Goal: Task Accomplishment & Management: Complete application form

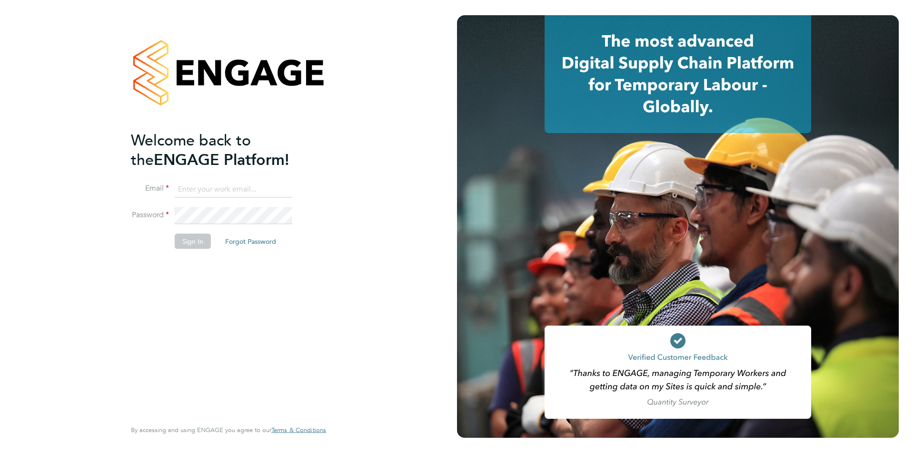
type input "amy.garcia@danielowen.co.uk"
click at [192, 240] on button "Sign In" at bounding box center [193, 241] width 36 height 15
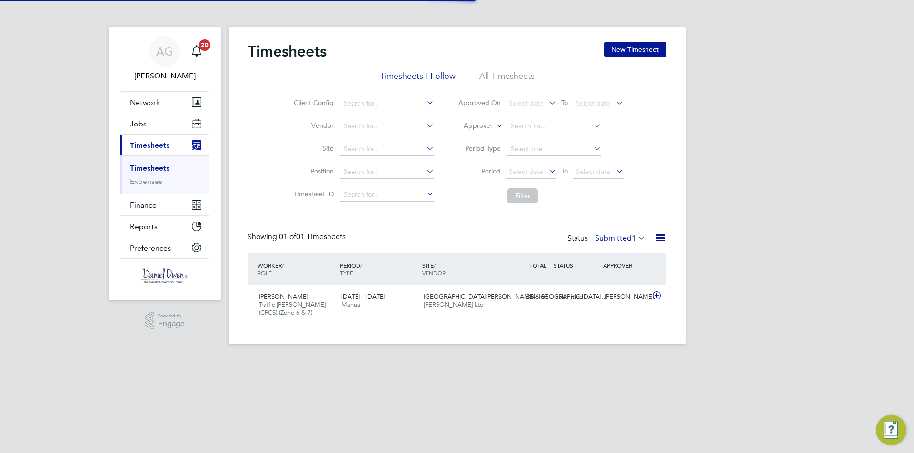
scroll to position [24, 83]
click at [158, 117] on button "Jobs" at bounding box center [164, 123] width 88 height 21
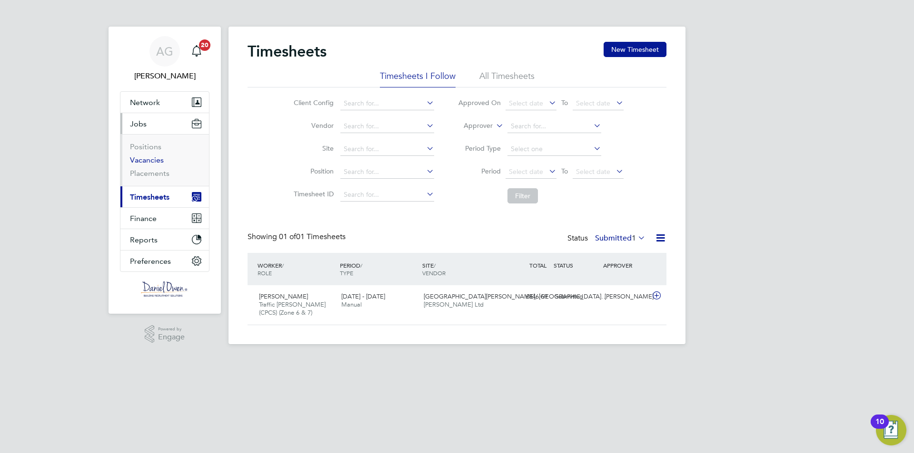
click at [153, 158] on link "Vacancies" at bounding box center [147, 160] width 34 height 9
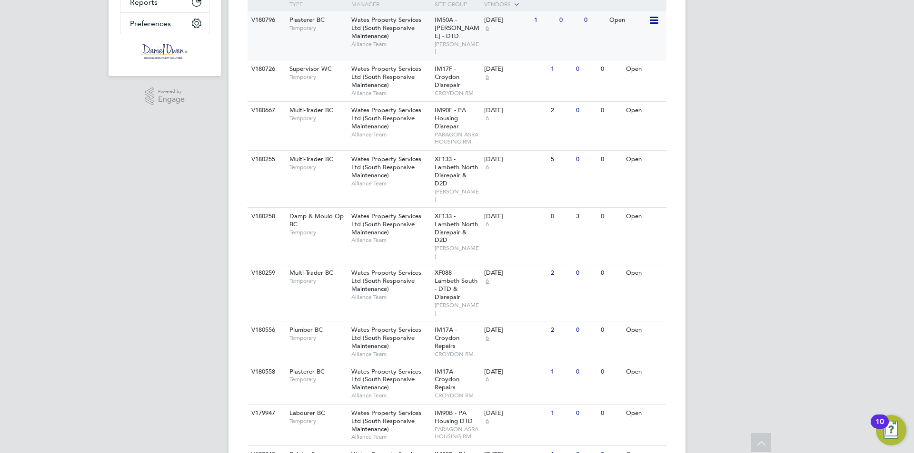
scroll to position [285, 0]
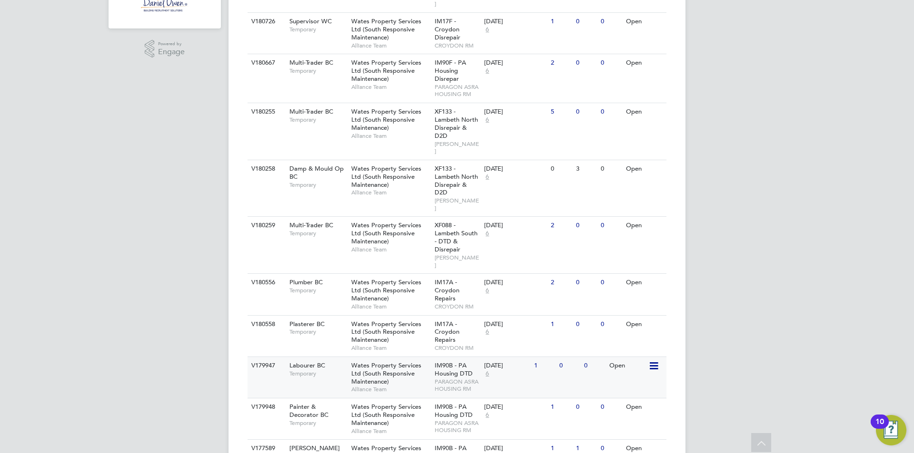
click at [368, 362] on span "Wates Property Services Ltd (South Responsive Maintenance)" at bounding box center [386, 374] width 70 height 24
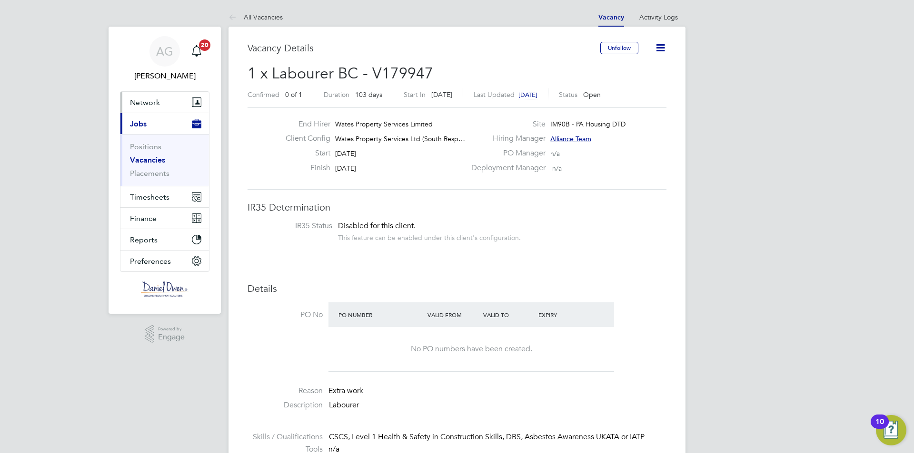
click at [156, 99] on span "Network" at bounding box center [145, 102] width 30 height 9
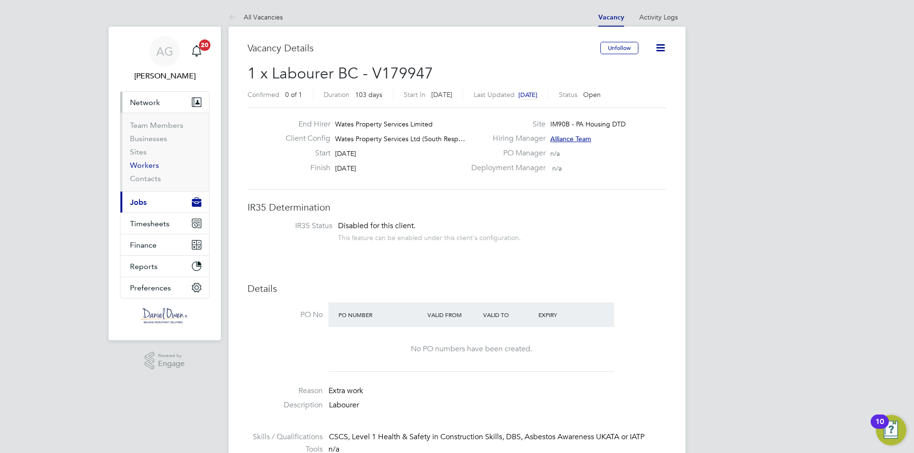
click at [146, 166] on link "Workers" at bounding box center [144, 165] width 29 height 9
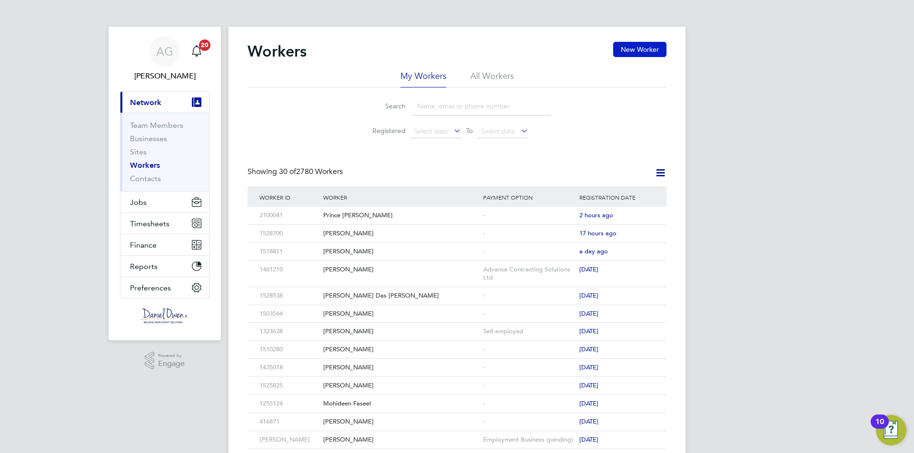
click at [619, 52] on button "New Worker" at bounding box center [639, 49] width 53 height 15
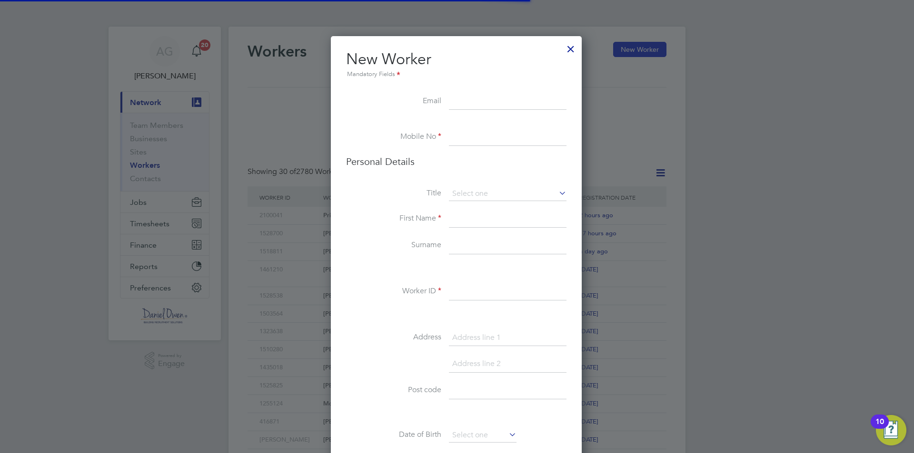
scroll to position [805, 252]
click at [480, 105] on input at bounding box center [508, 101] width 118 height 17
type input "M"
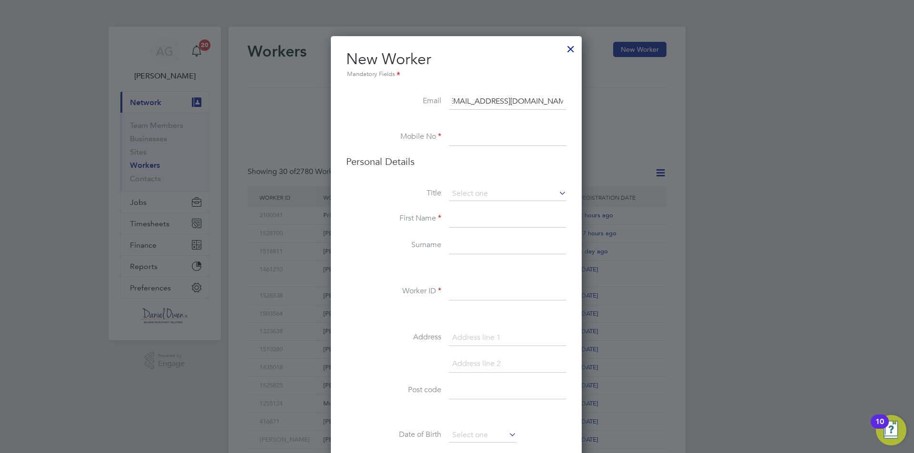
scroll to position [0, 0]
type input "[EMAIL_ADDRESS][DOMAIN_NAME]"
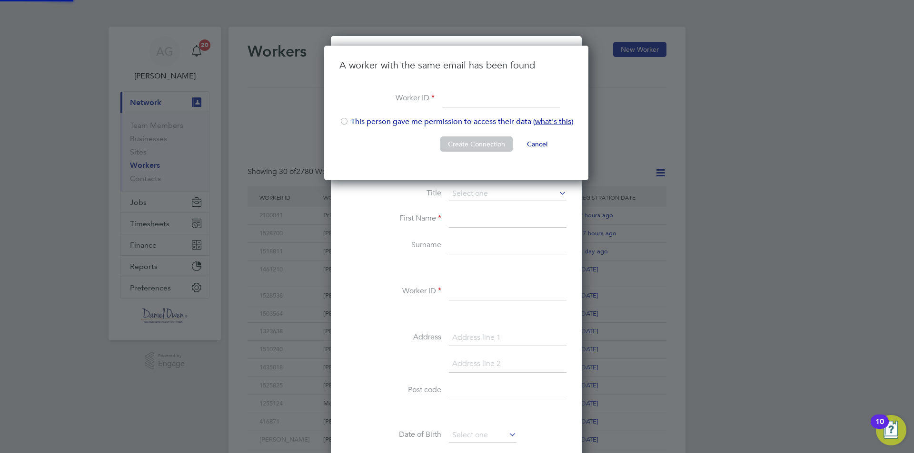
scroll to position [135, 265]
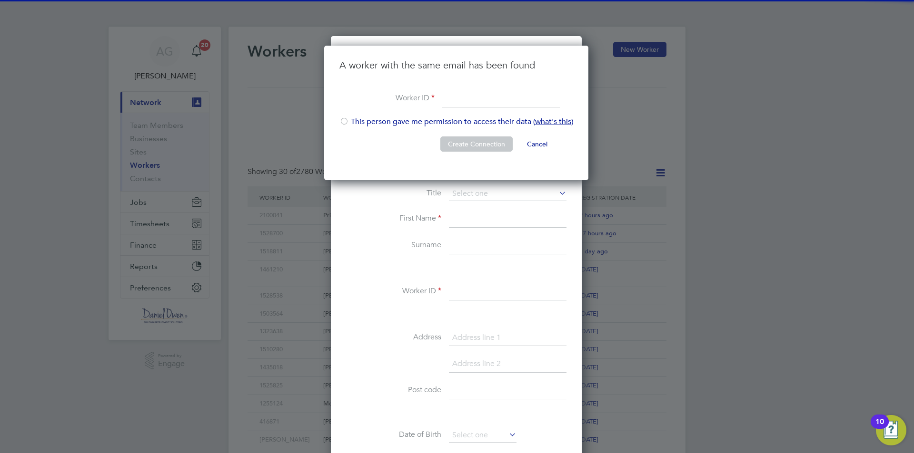
click at [487, 140] on div "Workers New Worker My Workers All Workers Search Registered Select date To Sele…" at bounding box center [456, 431] width 457 height 809
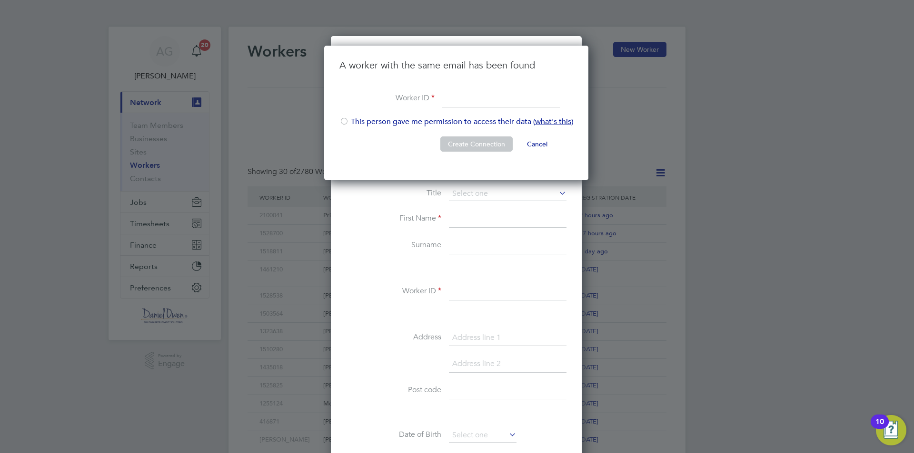
click at [464, 102] on input at bounding box center [501, 98] width 118 height 17
type input "1395835"
click at [343, 123] on div at bounding box center [344, 123] width 10 height 10
click at [491, 147] on button "Create Connection" at bounding box center [476, 144] width 72 height 15
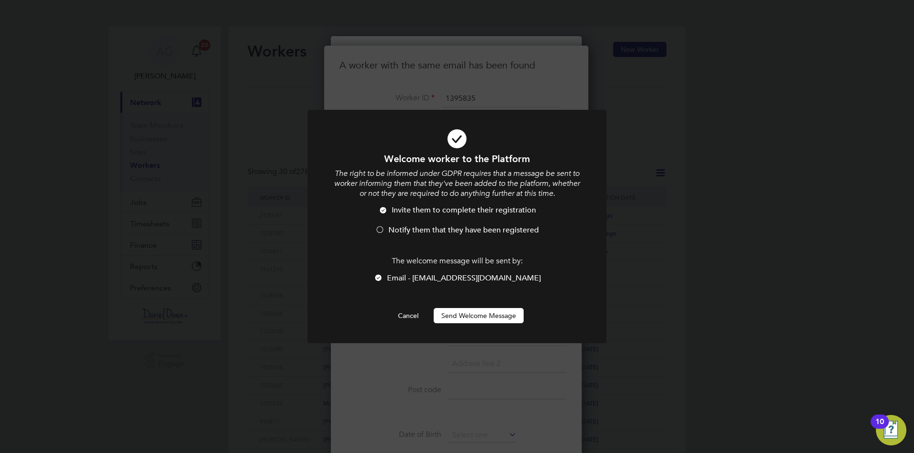
click at [379, 229] on div at bounding box center [380, 231] width 10 height 10
click at [486, 316] on button "Send Welcome Message" at bounding box center [478, 315] width 90 height 15
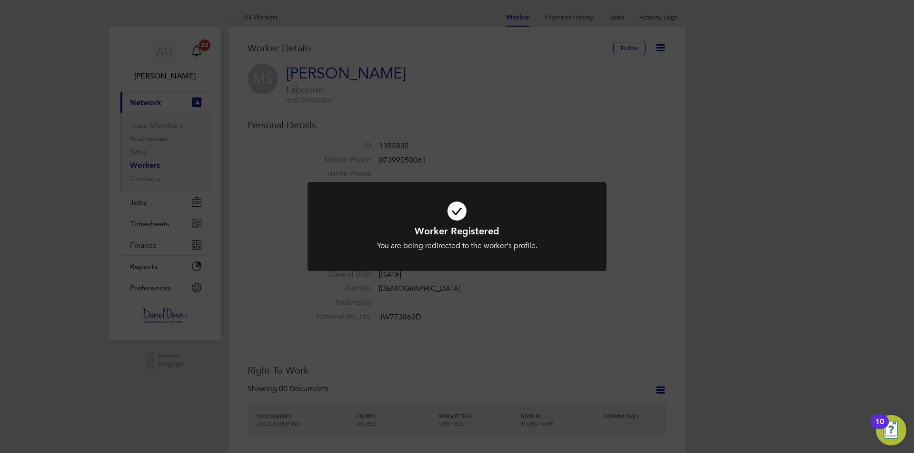
click at [635, 153] on div "Worker Registered You are being redirected to the worker's profile. Cancel Okay" at bounding box center [457, 226] width 914 height 453
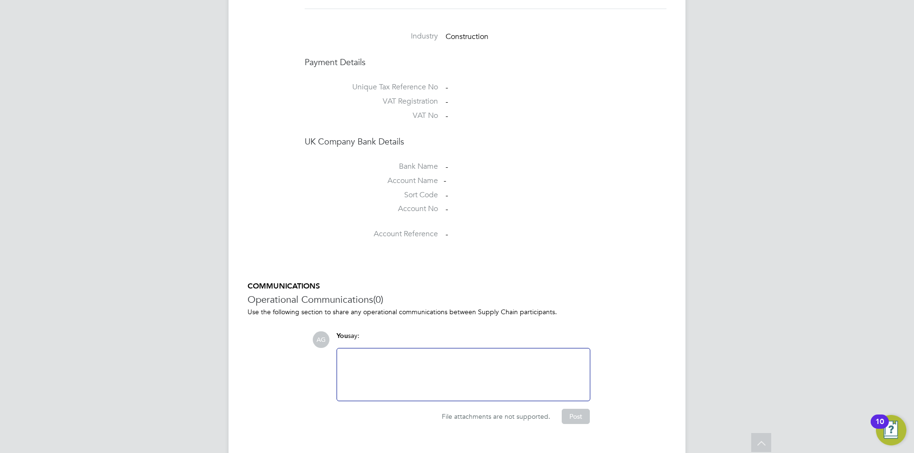
scroll to position [772, 0]
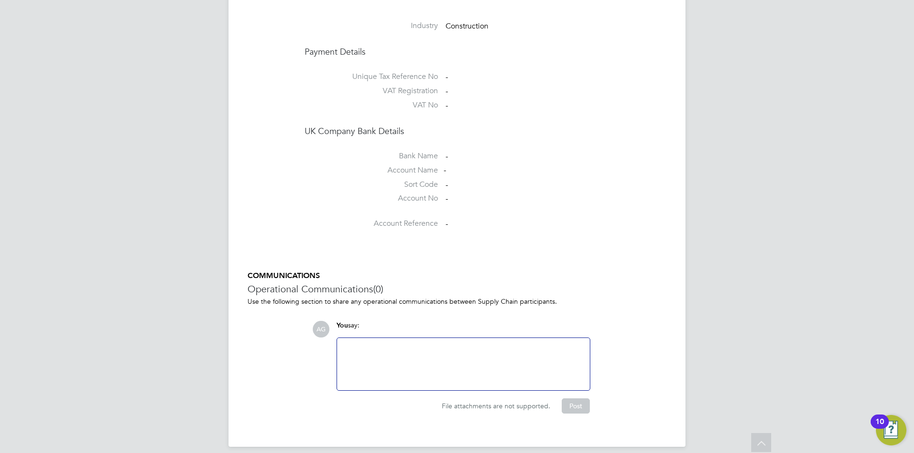
click at [434, 344] on div at bounding box center [463, 364] width 241 height 41
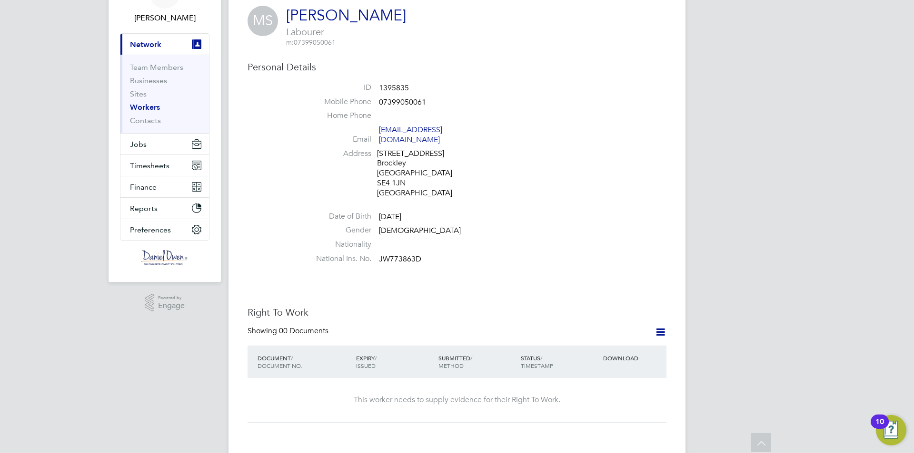
scroll to position [0, 0]
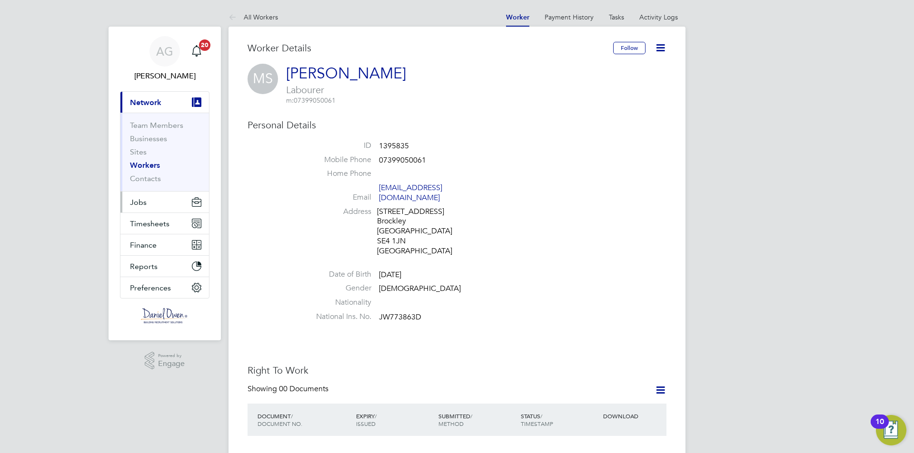
click at [145, 198] on span "Jobs" at bounding box center [138, 202] width 17 height 9
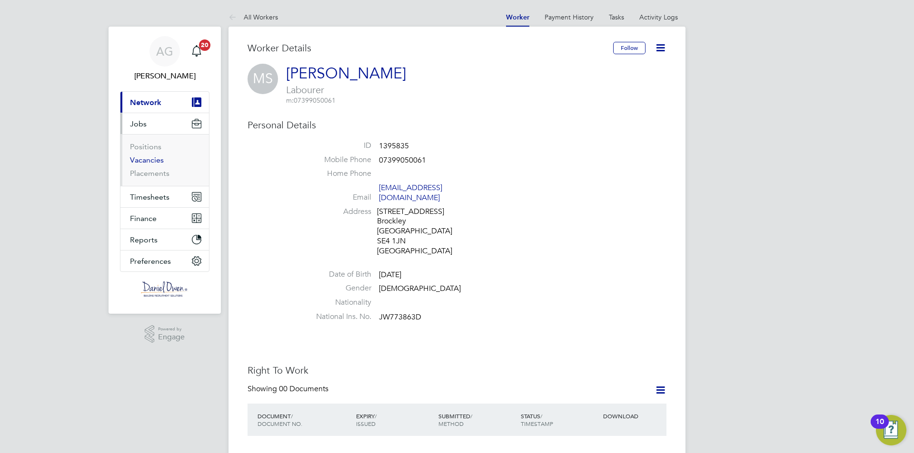
click at [148, 160] on link "Vacancies" at bounding box center [147, 160] width 34 height 9
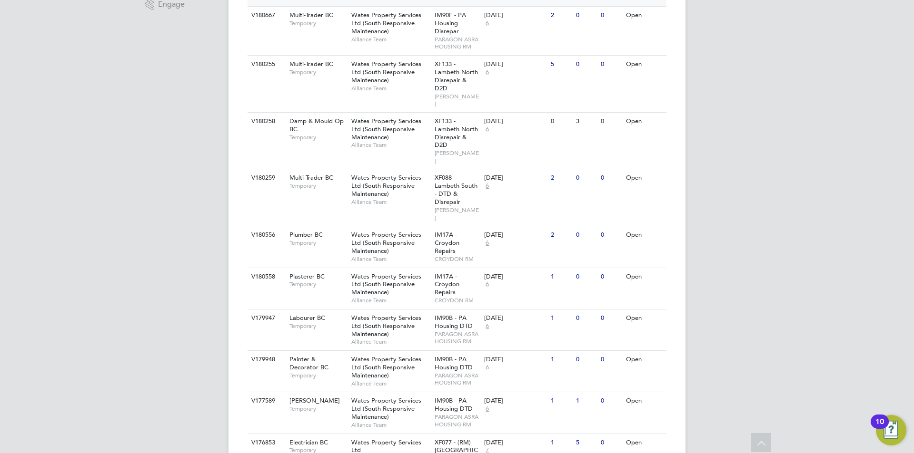
scroll to position [416, 0]
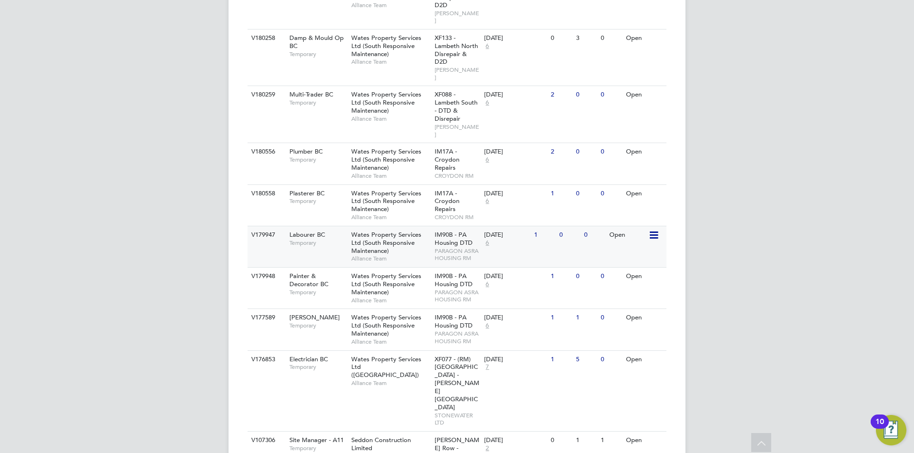
click at [388, 231] on span "Wates Property Services Ltd (South Responsive Maintenance)" at bounding box center [386, 243] width 70 height 24
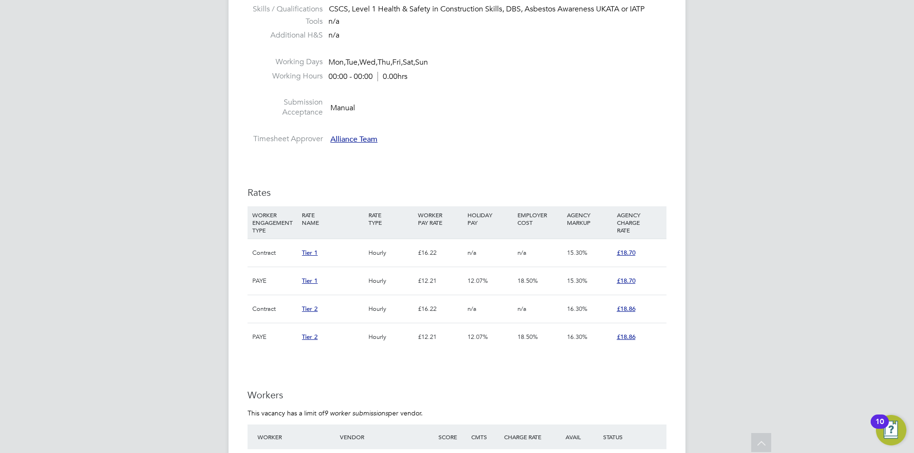
scroll to position [619, 0]
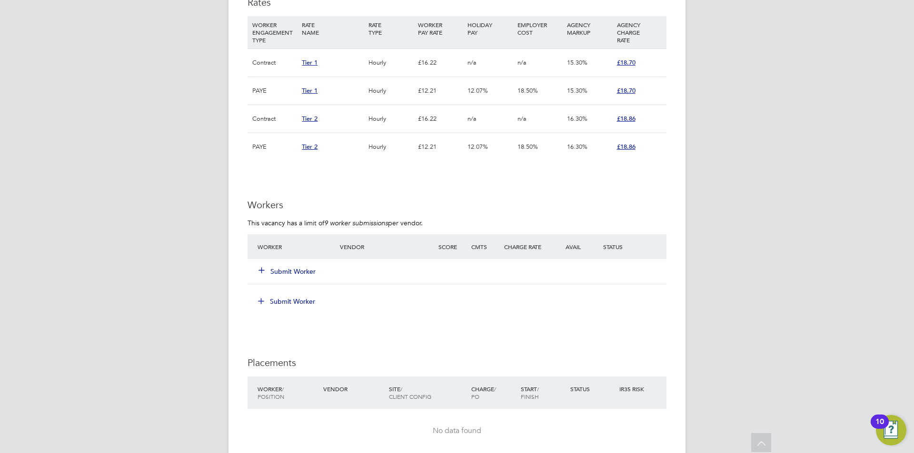
click at [384, 268] on div at bounding box center [510, 267] width 313 height 8
click at [289, 271] on button "Submit Worker" at bounding box center [287, 272] width 57 height 10
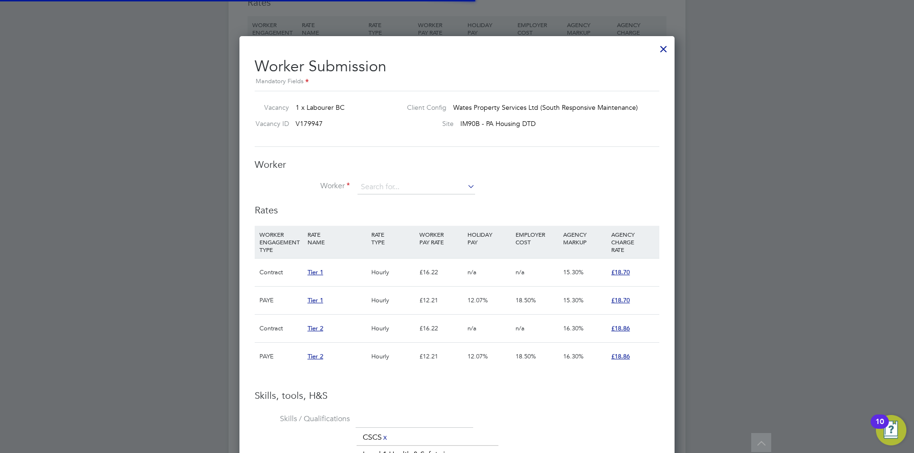
scroll to position [28, 65]
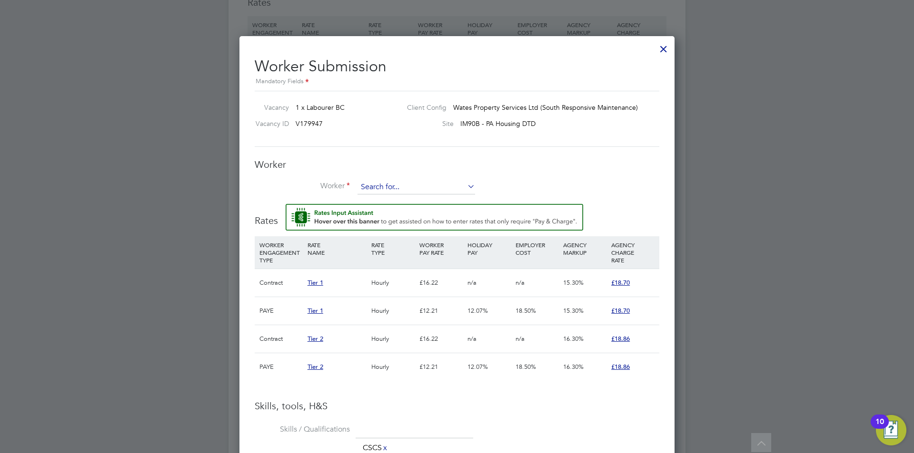
click at [444, 188] on input at bounding box center [416, 187] width 118 height 14
click at [439, 197] on li "[PERSON_NAME] (1395835)" at bounding box center [417, 201] width 121 height 13
type input "[PERSON_NAME] (1395835)"
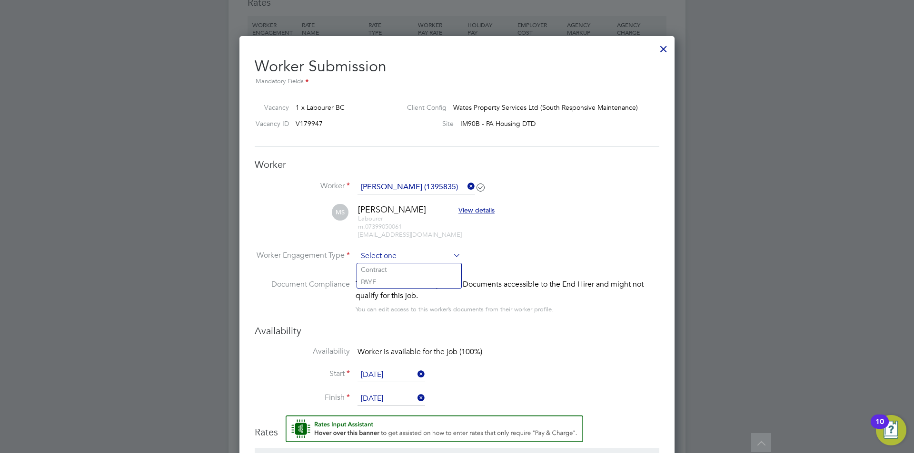
click at [443, 250] on input at bounding box center [408, 256] width 103 height 14
click at [439, 266] on li "Contract" at bounding box center [409, 270] width 104 height 12
type input "Contract"
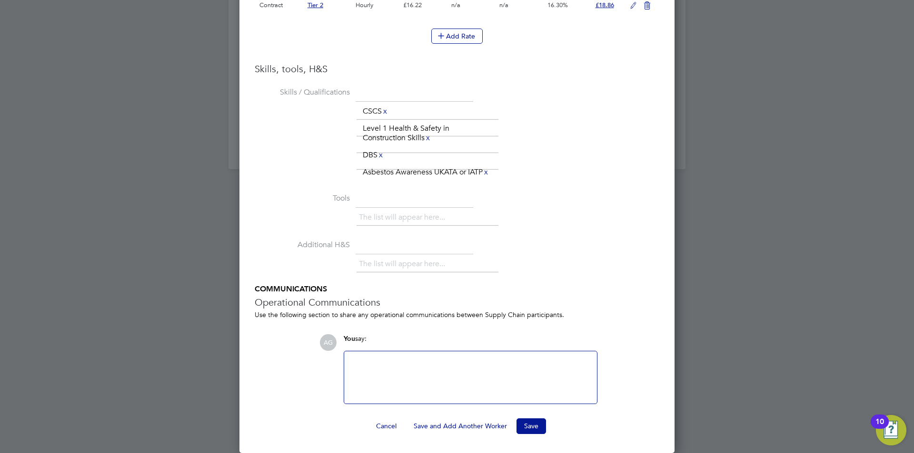
click at [472, 366] on div at bounding box center [470, 377] width 241 height 41
click at [532, 426] on button "Save" at bounding box center [530, 426] width 29 height 15
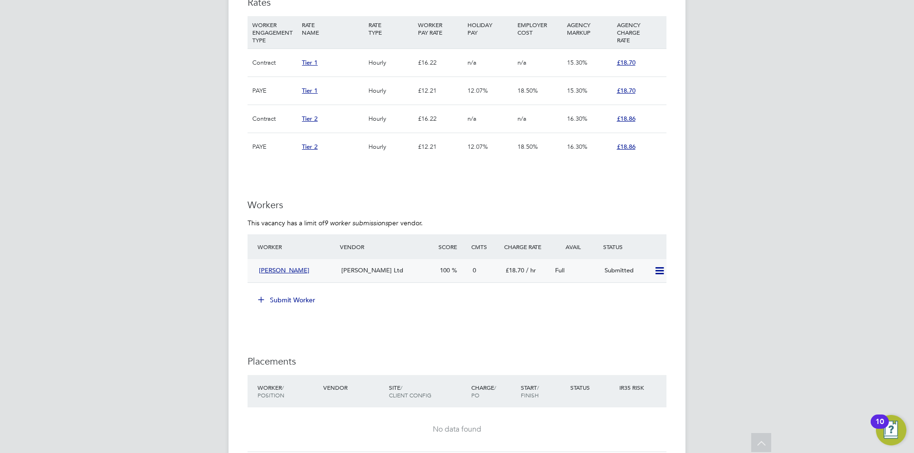
click at [324, 272] on div "[PERSON_NAME]" at bounding box center [296, 271] width 82 height 16
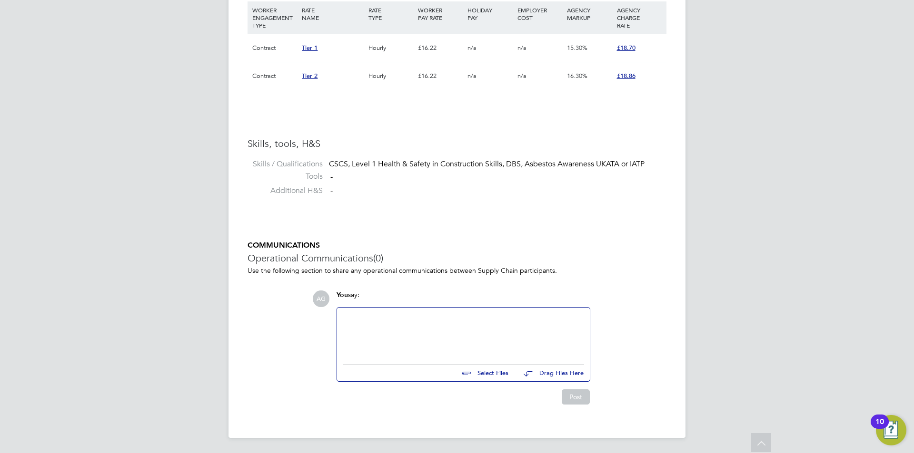
click at [494, 371] on input "file" at bounding box center [512, 371] width 143 height 13
type input "C:\fakepath\[PERSON_NAME]- Labourer.docx"
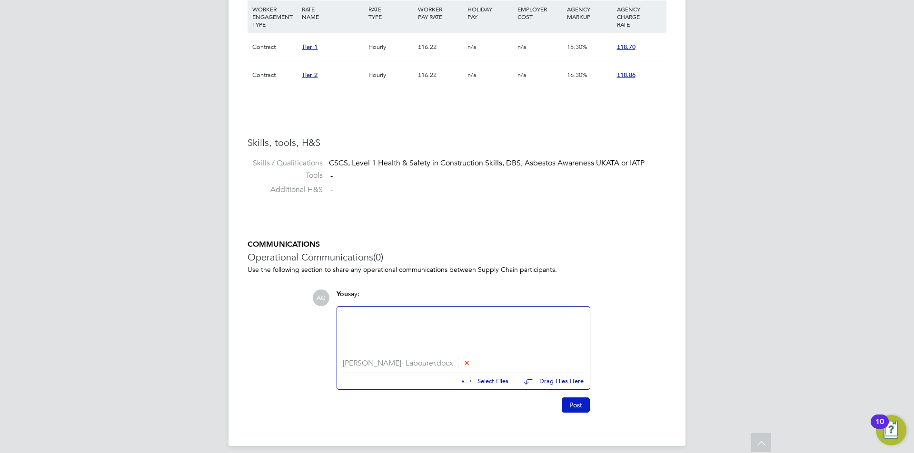
click at [572, 406] on button "Post" at bounding box center [575, 405] width 28 height 15
